Goal: Find specific page/section: Find specific page/section

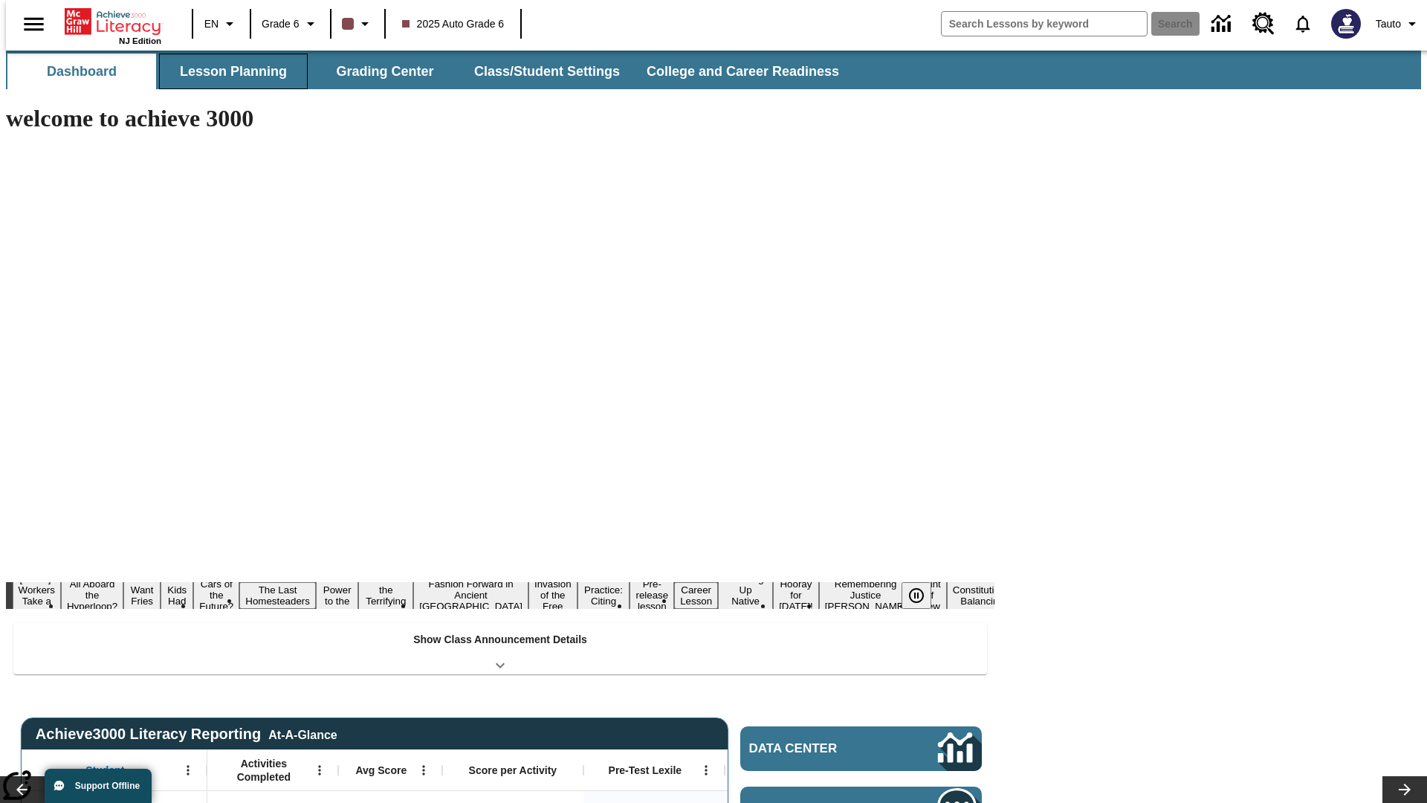
click at [227, 71] on button "Lesson Planning" at bounding box center [233, 72] width 149 height 36
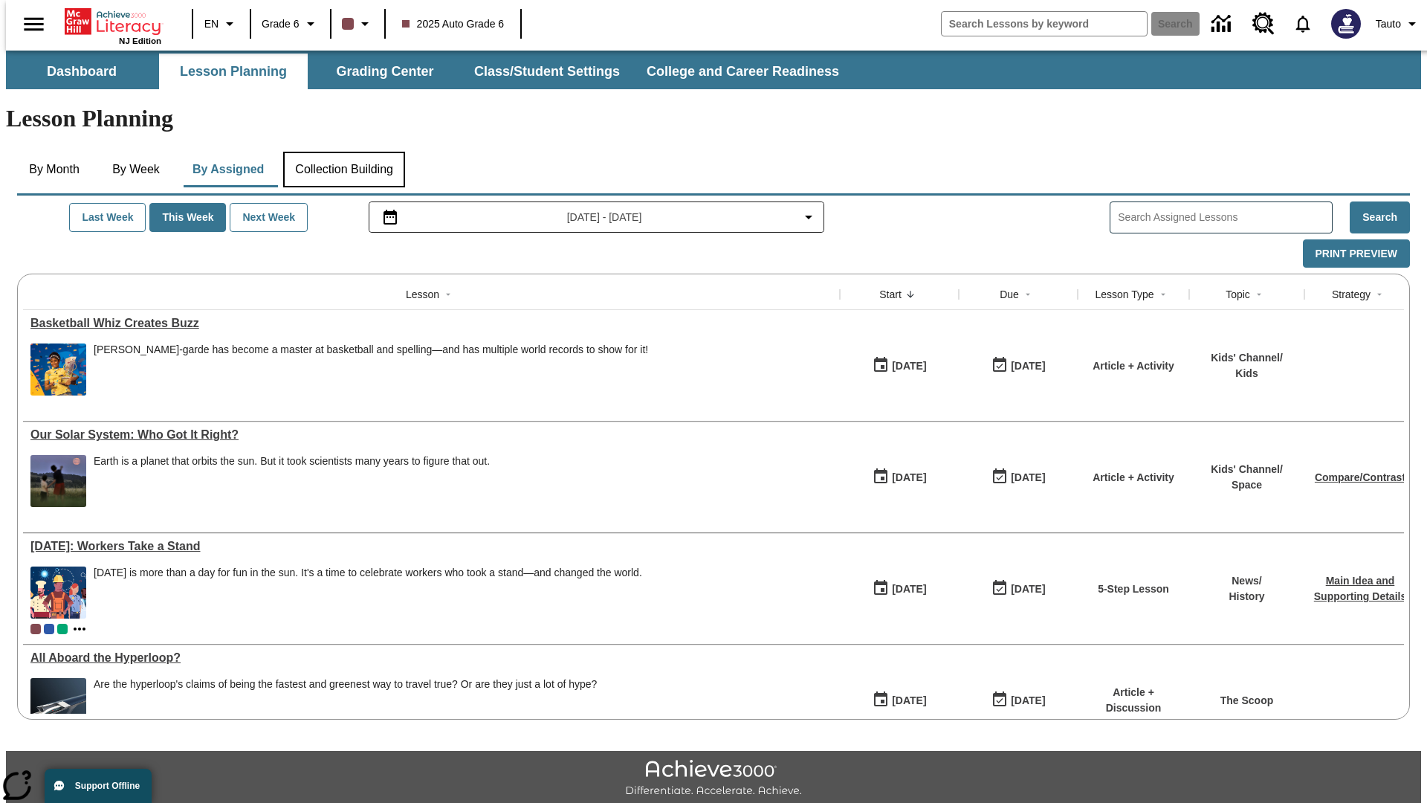
click at [343, 152] on button "Collection Building" at bounding box center [344, 170] width 122 height 36
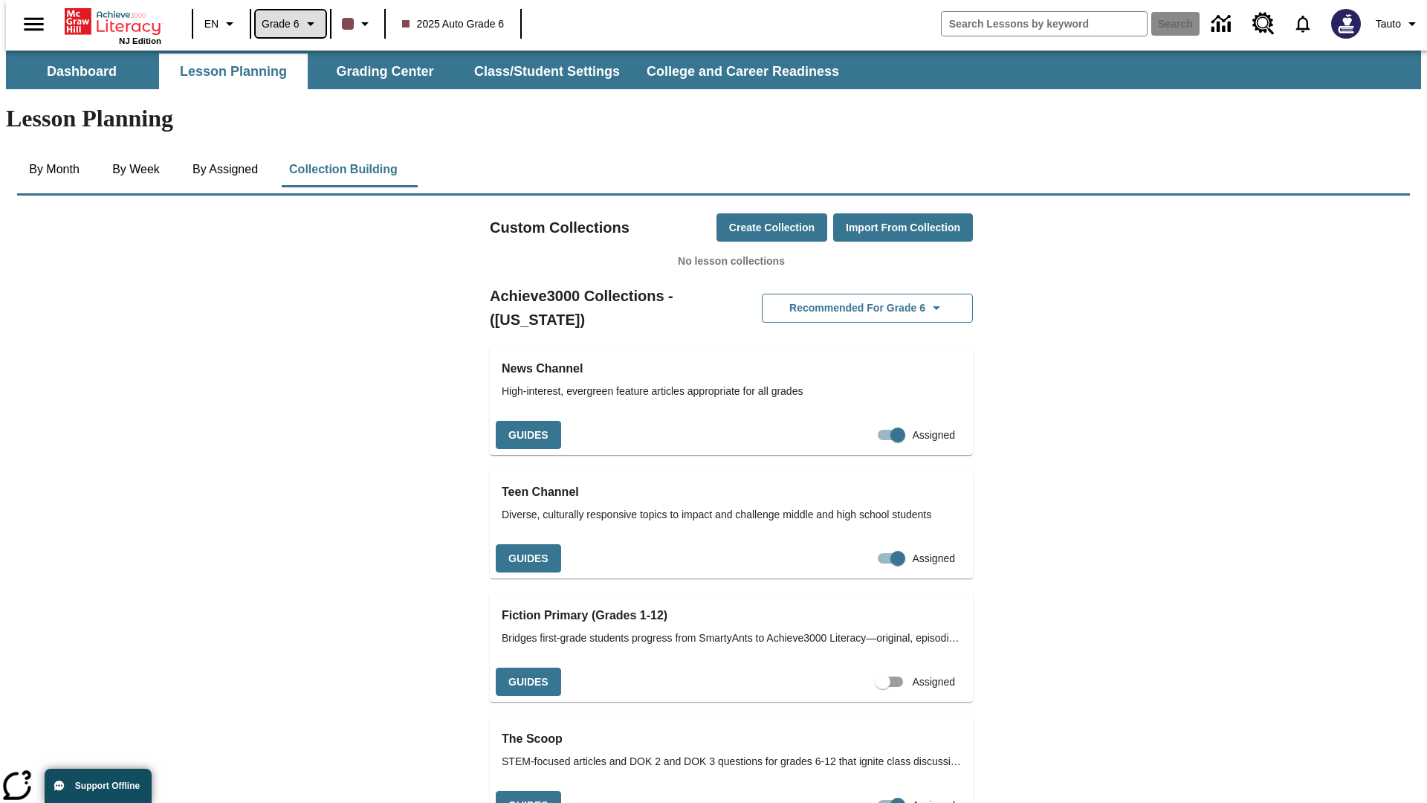
click at [285, 24] on span "Grade 6" at bounding box center [281, 24] width 38 height 16
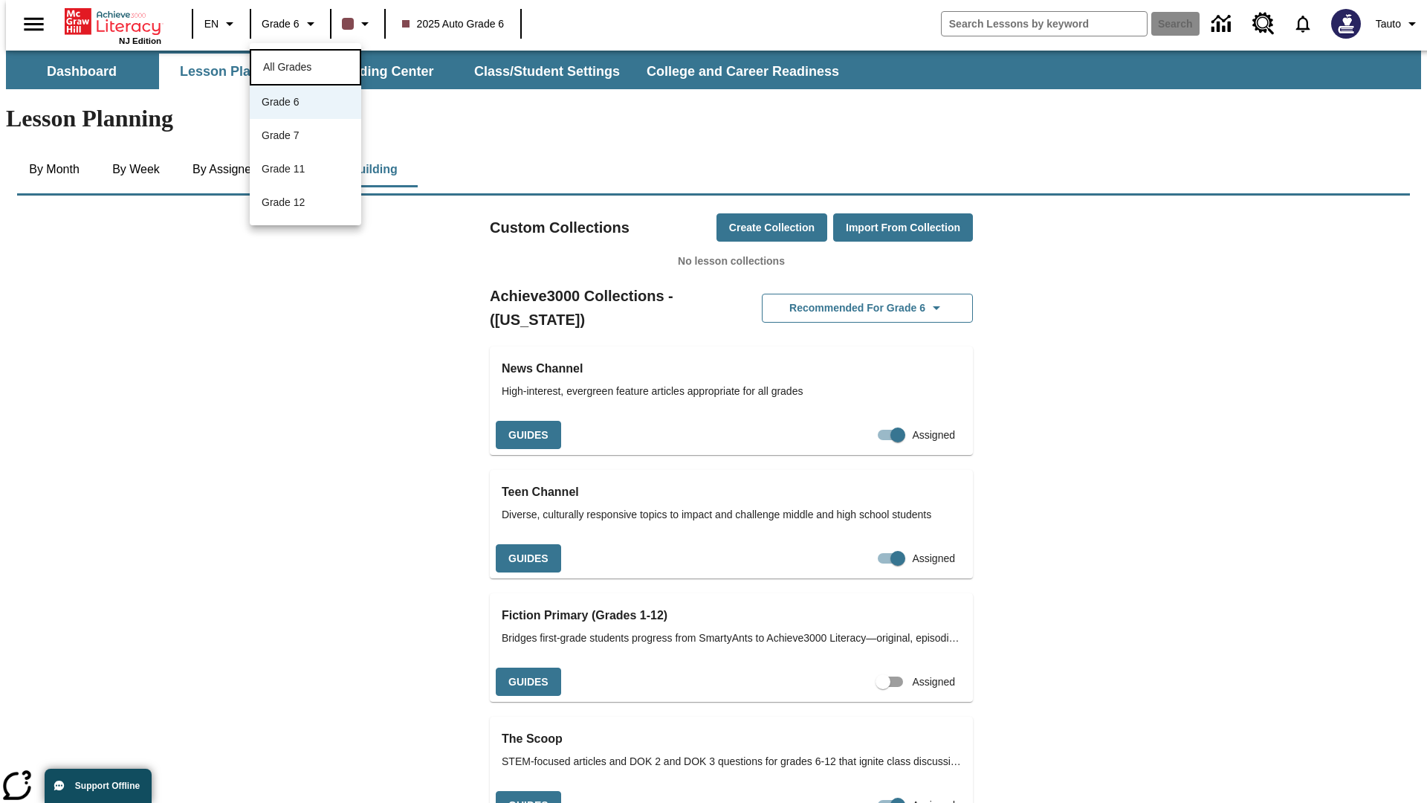
click at [305, 65] on span "All Grades" at bounding box center [287, 67] width 48 height 12
